Goal: Transaction & Acquisition: Purchase product/service

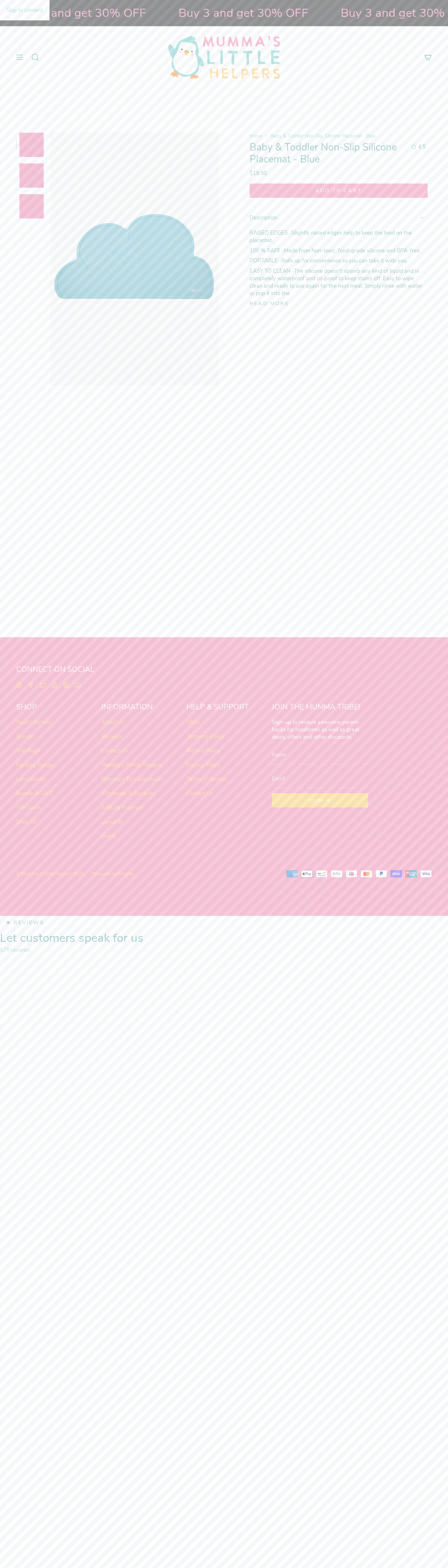
click at [18, 6] on link "Skip to content" at bounding box center [24, 10] width 49 height 20
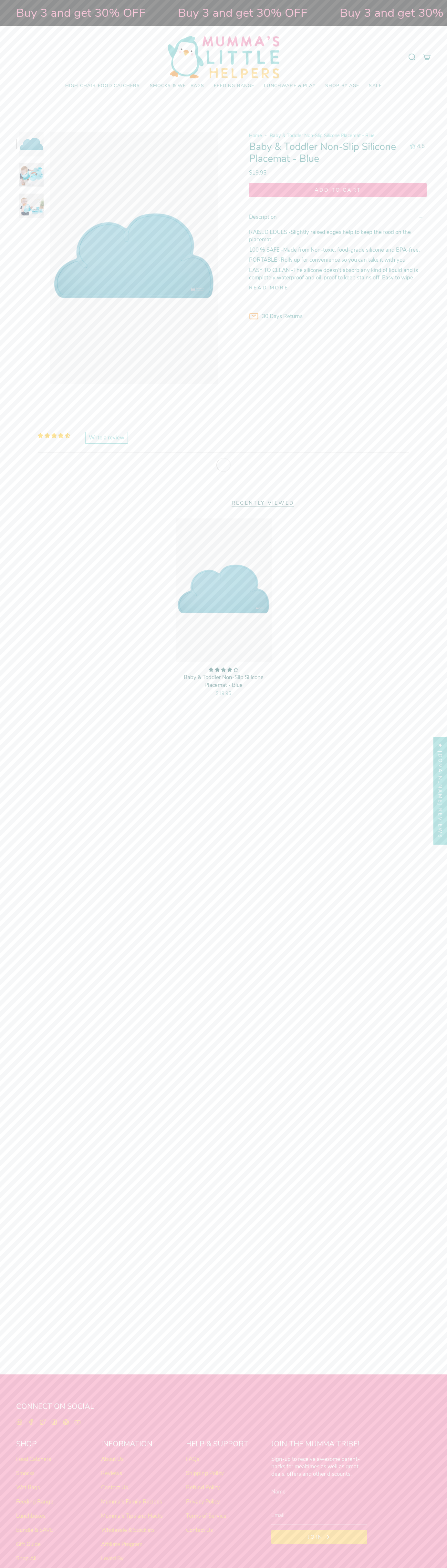
click at [427, 57] on icon at bounding box center [426, 57] width 8 height 8
